Goal: Information Seeking & Learning: Learn about a topic

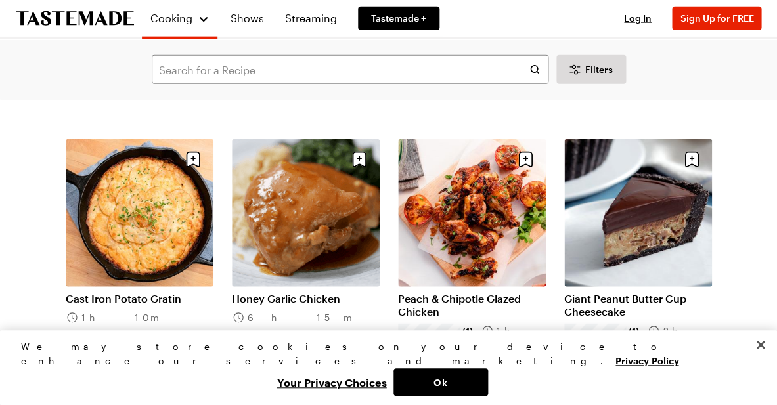
scroll to position [3410, 0]
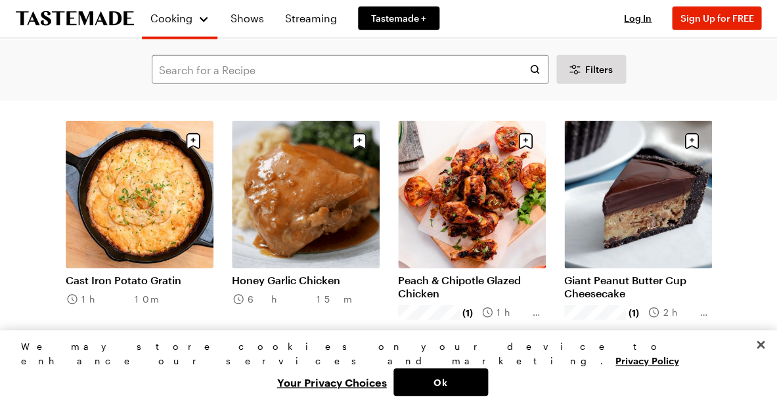
click at [316, 274] on link "Honey Garlic Chicken" at bounding box center [306, 280] width 148 height 13
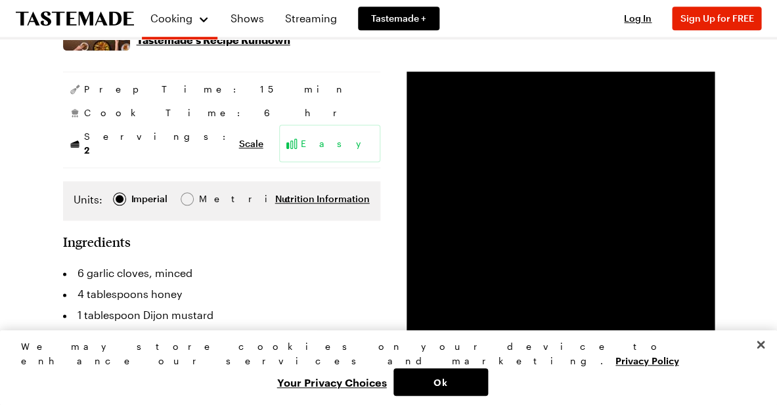
scroll to position [215, 0]
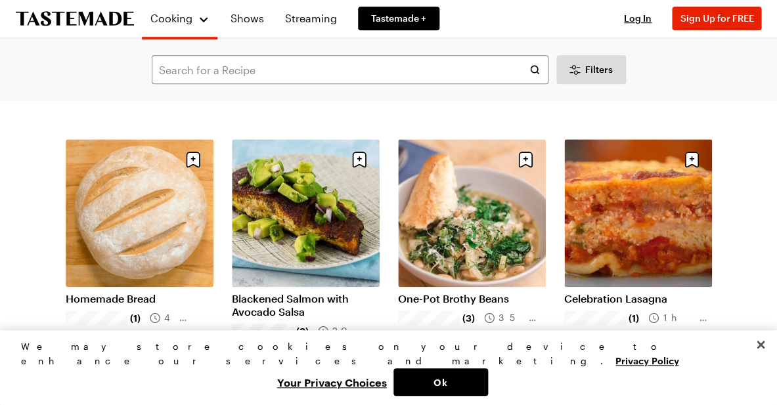
scroll to position [2911, 0]
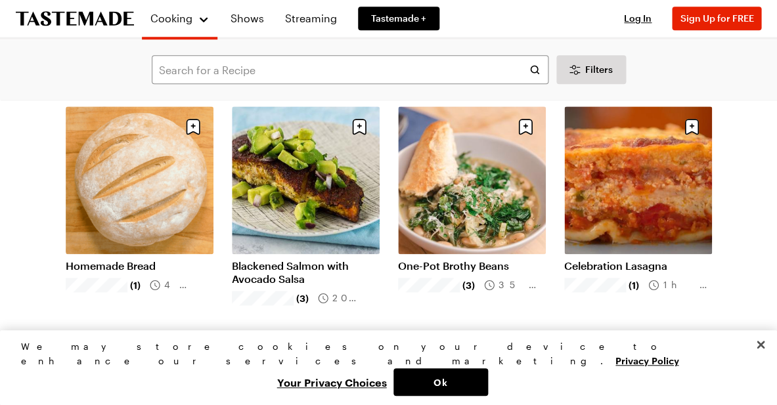
click at [437, 259] on link "One-Pot Brothy Beans" at bounding box center [472, 265] width 148 height 13
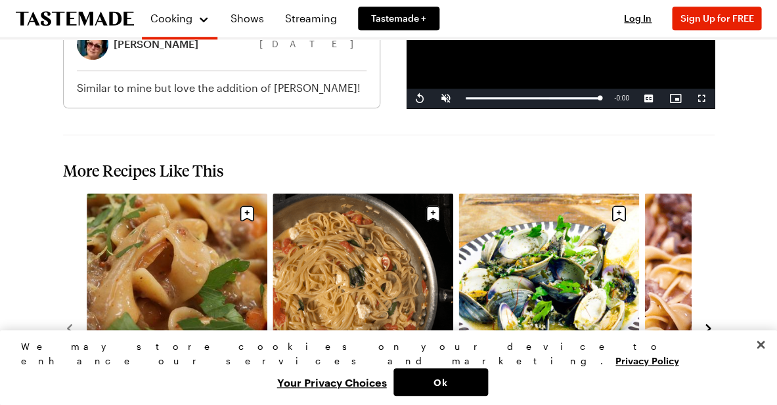
scroll to position [1623, 0]
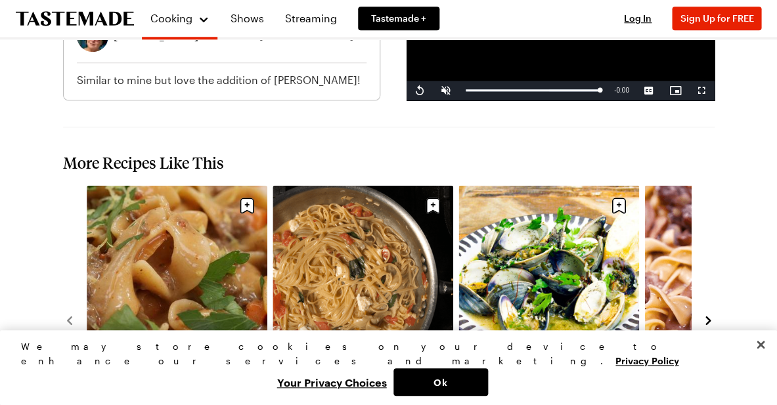
click at [707, 317] on icon "navigate to next item" at bounding box center [707, 321] width 5 height 9
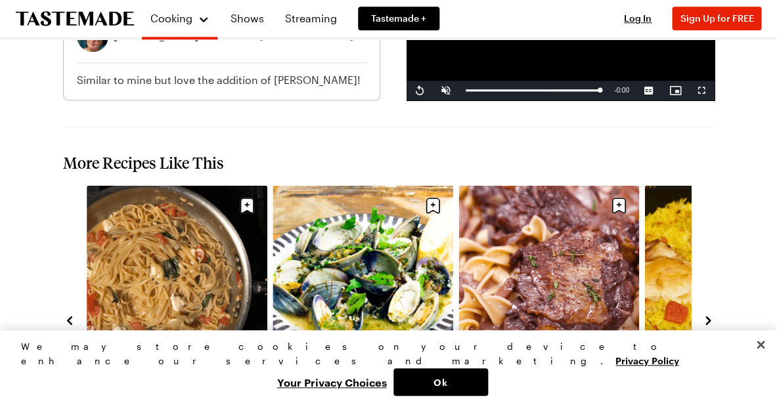
click at [709, 314] on icon "navigate to next item" at bounding box center [707, 320] width 13 height 13
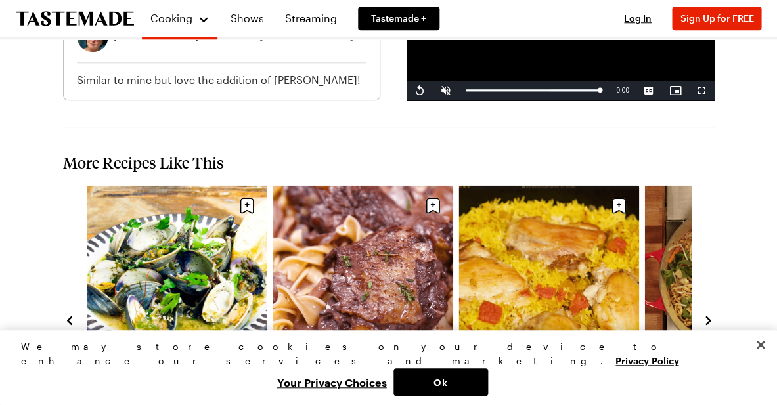
click at [709, 314] on icon "navigate to next item" at bounding box center [707, 320] width 13 height 13
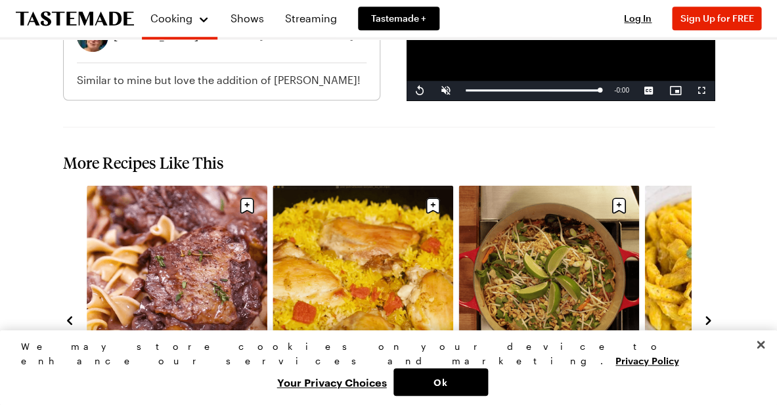
click at [707, 314] on icon "navigate to next item" at bounding box center [707, 320] width 13 height 13
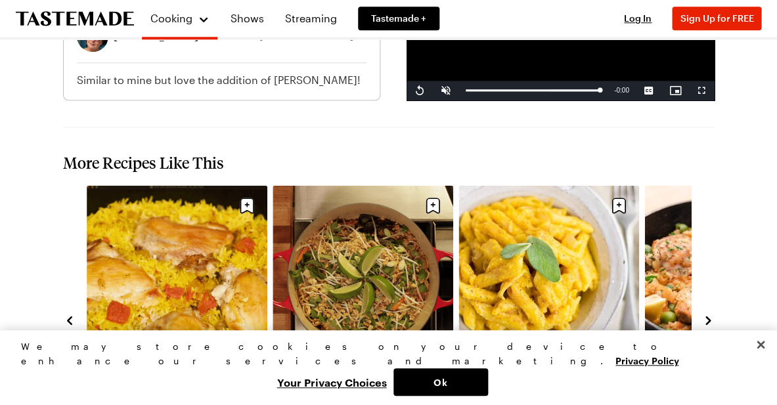
click at [707, 317] on icon "navigate to next item" at bounding box center [707, 321] width 5 height 9
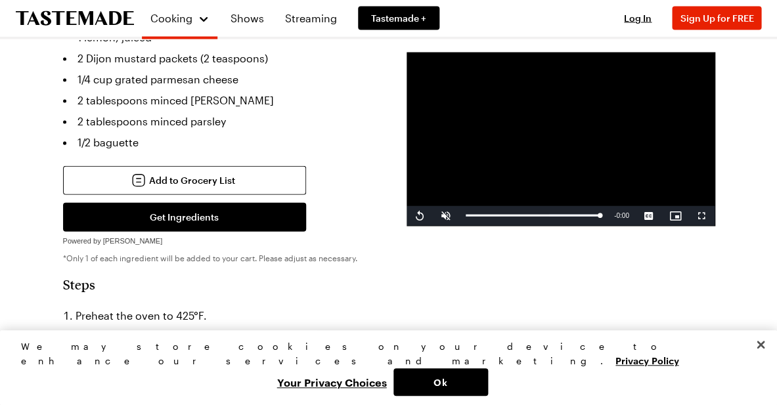
scroll to position [320, 0]
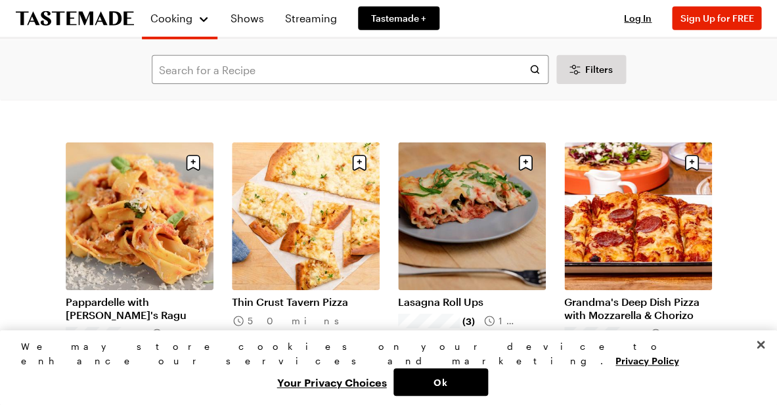
scroll to position [3696, 0]
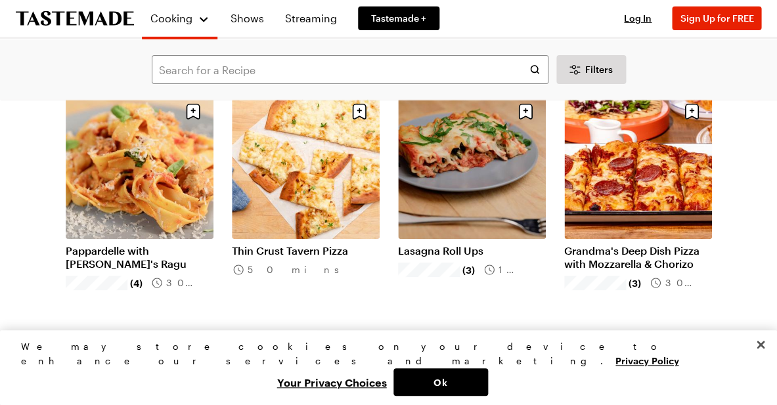
click at [152, 244] on link "Pappardelle with [PERSON_NAME]'s Ragu" at bounding box center [140, 257] width 148 height 26
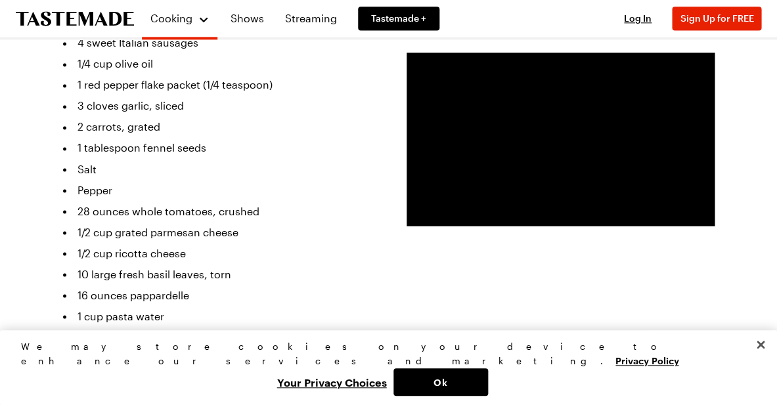
scroll to position [544, 0]
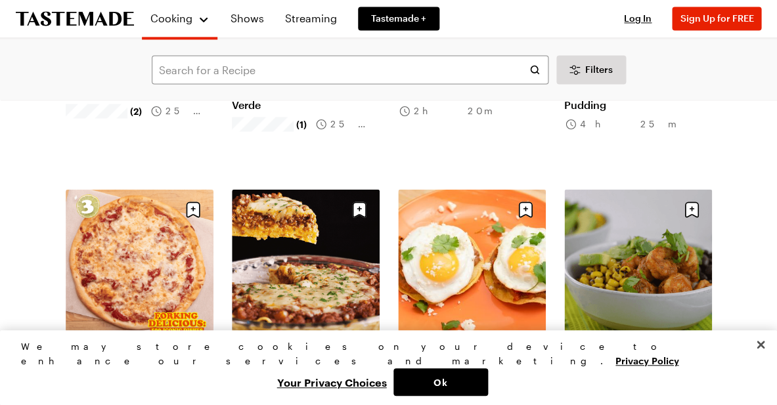
scroll to position [4468, 0]
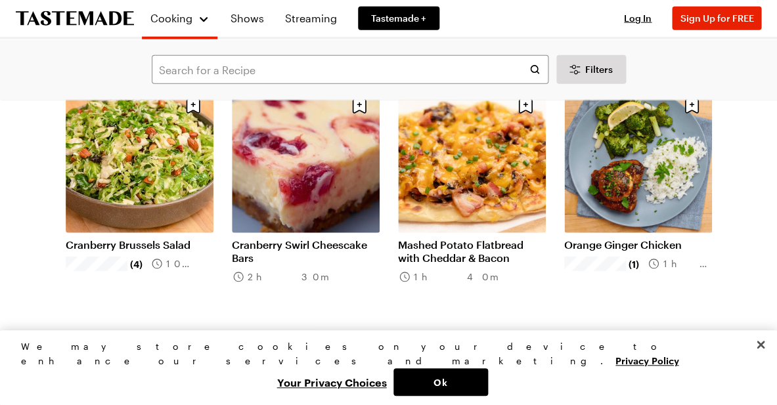
scroll to position [4734, 0]
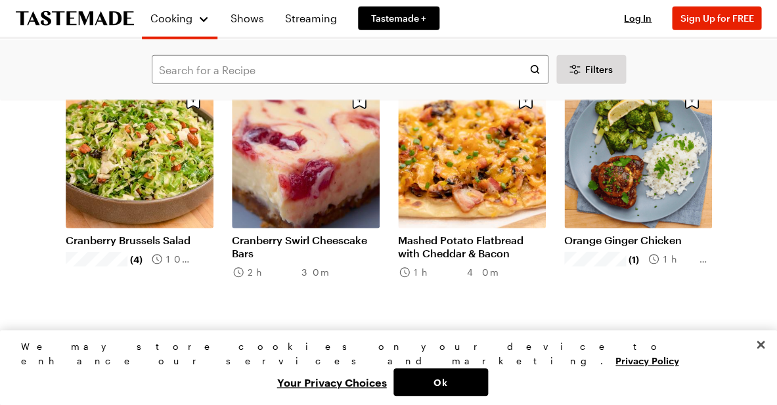
click at [481, 234] on link "Mashed Potato Flatbread with Cheddar & Bacon" at bounding box center [472, 247] width 148 height 26
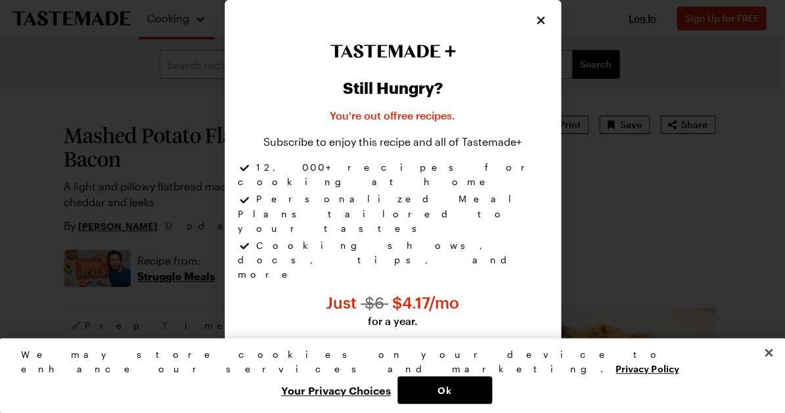
click at [537, 24] on icon "Close" at bounding box center [541, 20] width 8 height 8
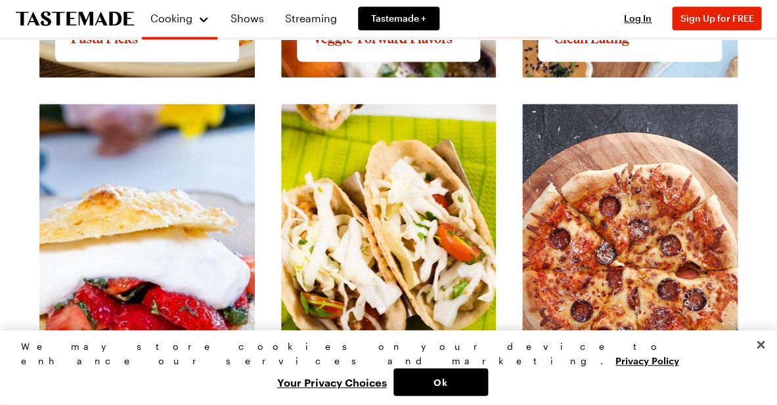
scroll to position [1764, 0]
